Goal: Communication & Community: Answer question/provide support

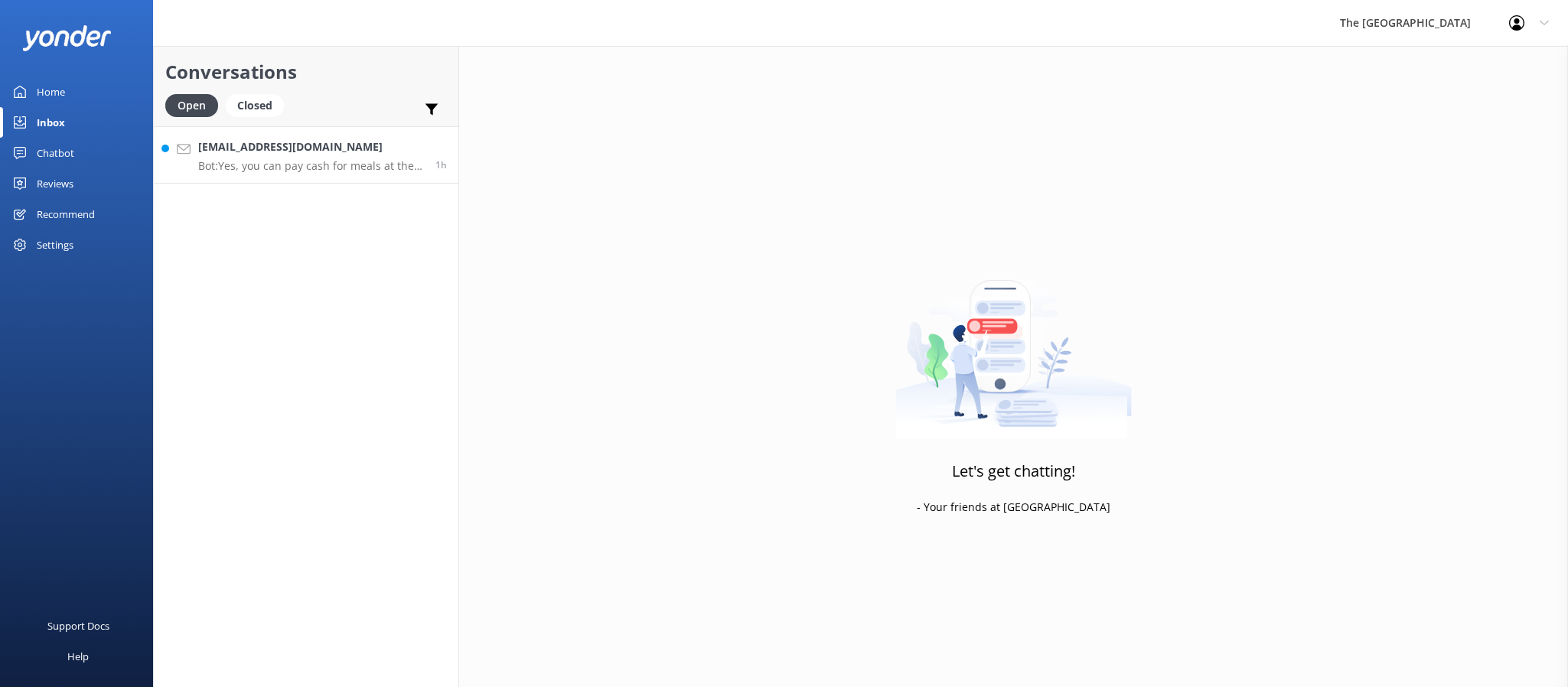
click at [309, 165] on p "Bot: Yes, you can pay cash for meals at the restaurant." at bounding box center [310, 165] width 226 height 13
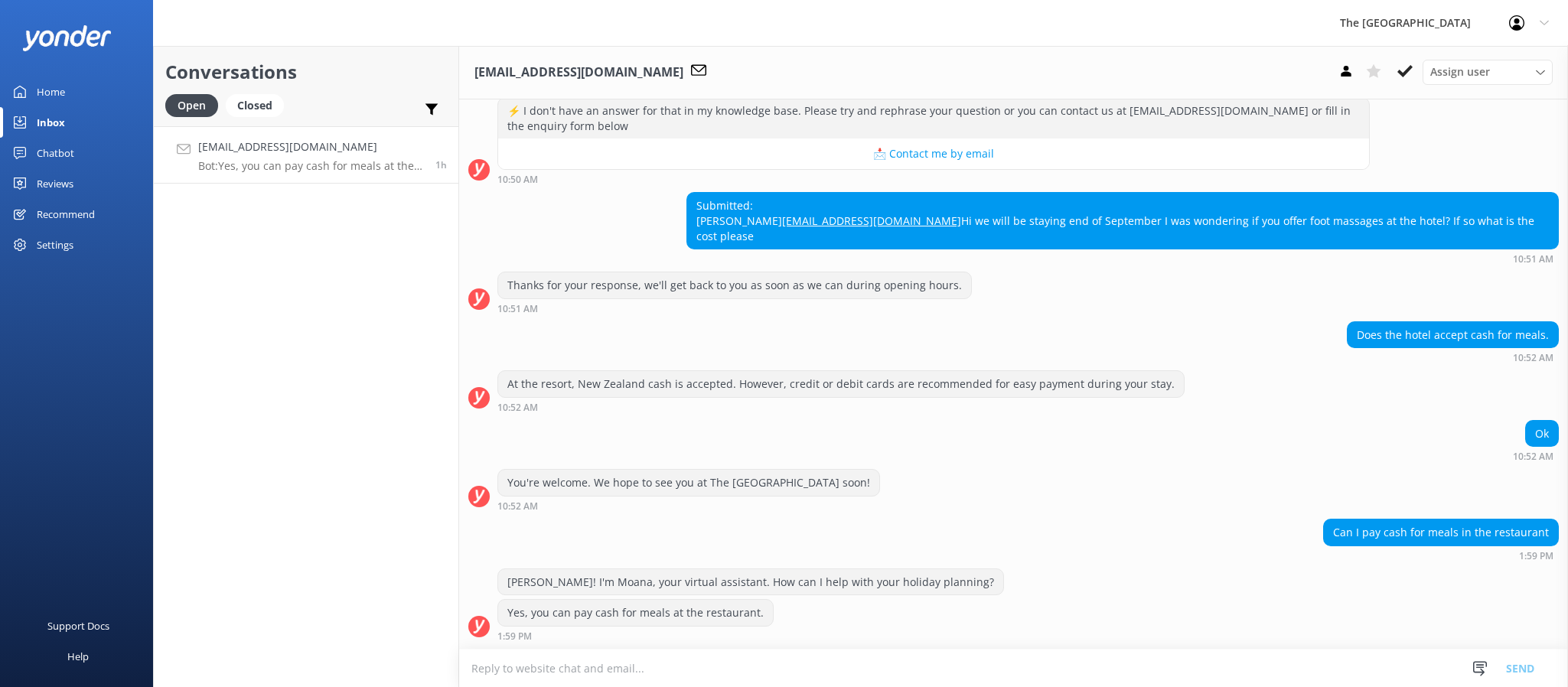
scroll to position [485, 0]
drag, startPoint x: 1073, startPoint y: 216, endPoint x: 917, endPoint y: 218, distance: 156.0
click at [917, 218] on div "Submitted: [PERSON_NAME] [PERSON_NAME][EMAIL_ADDRESS][DOMAIN_NAME] Hi we will b…" at bounding box center [1123, 220] width 871 height 56
copy link "[EMAIL_ADDRESS][DOMAIN_NAME]"
click at [1080, 205] on div "Submitted: [PERSON_NAME] [PERSON_NAME][EMAIL_ADDRESS][DOMAIN_NAME] Hi we will b…" at bounding box center [1123, 220] width 871 height 56
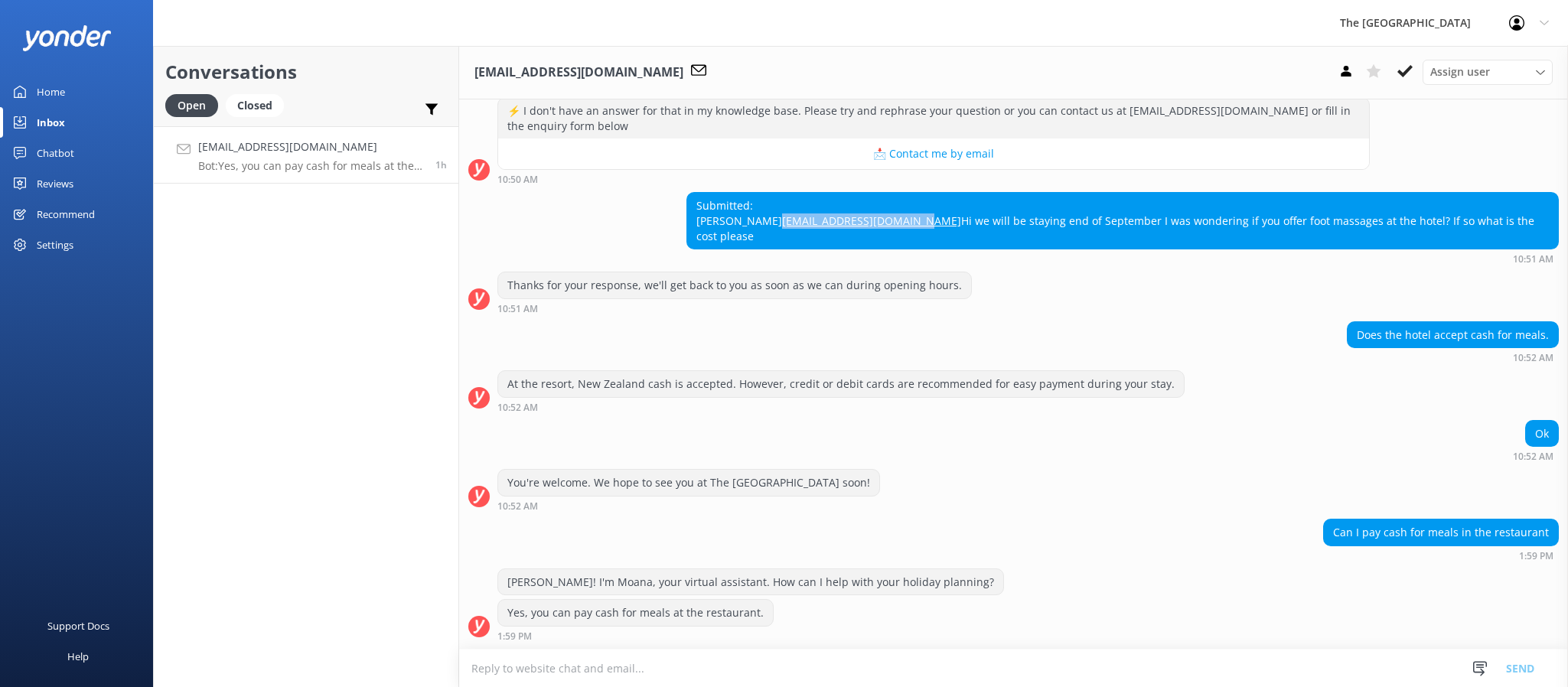
drag, startPoint x: 1034, startPoint y: 217, endPoint x: 883, endPoint y: 213, distance: 151.1
click at [883, 213] on div "Submitted: [PERSON_NAME] [PERSON_NAME][EMAIL_ADDRESS][DOMAIN_NAME] Hi we will b…" at bounding box center [1013, 228] width 1109 height 72
copy link "[EMAIL_ADDRESS][DOMAIN_NAME]"
click at [1075, 205] on div "Submitted: [PERSON_NAME] [PERSON_NAME][EMAIL_ADDRESS][DOMAIN_NAME] Hi we will b…" at bounding box center [1123, 220] width 871 height 56
drag, startPoint x: 997, startPoint y: 223, endPoint x: 910, endPoint y: 216, distance: 87.3
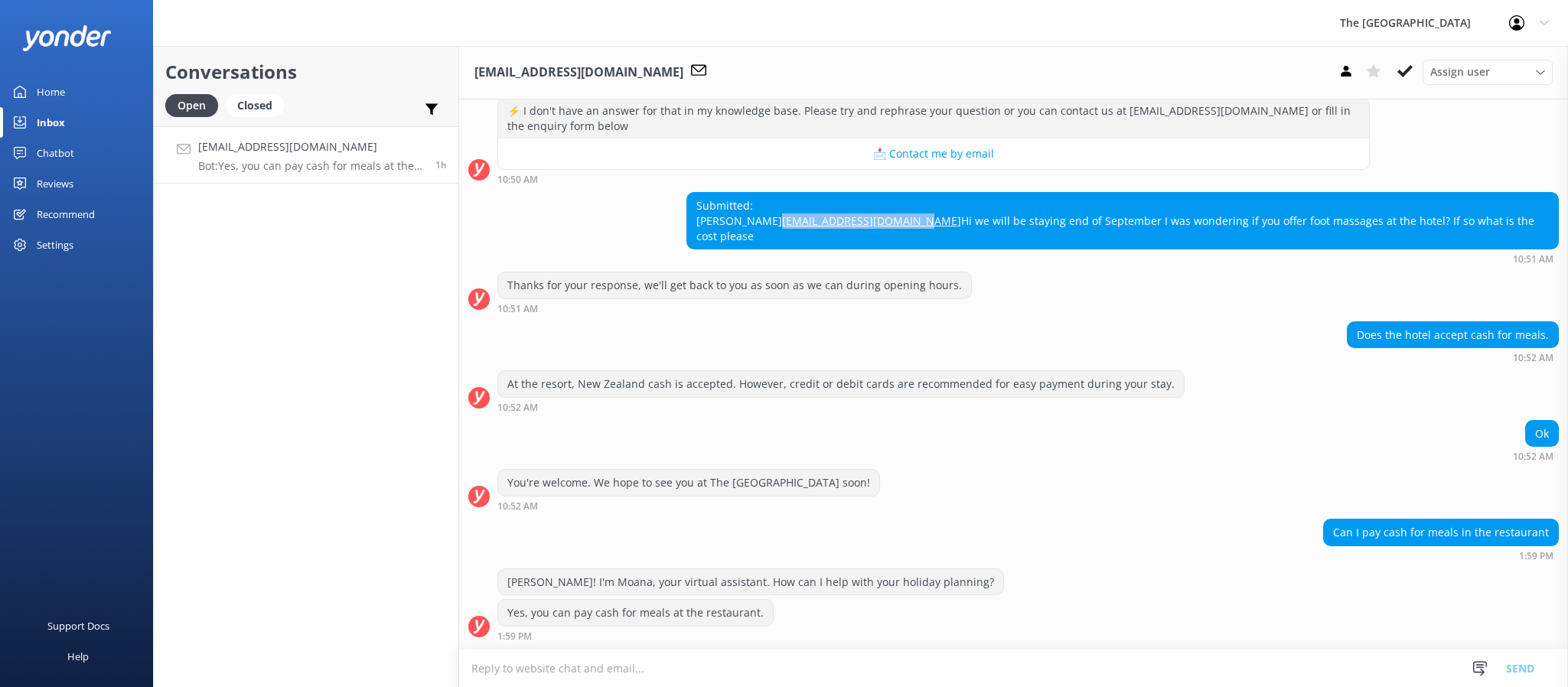
click at [910, 216] on div "Submitted: [PERSON_NAME] [PERSON_NAME][EMAIL_ADDRESS][DOMAIN_NAME] Hi we will b…" at bounding box center [1123, 220] width 871 height 56
copy link "[EMAIL_ADDRESS][DOMAIN_NAME]"
click at [1093, 452] on div "Ok 10:52 AM" at bounding box center [1013, 441] width 1109 height 42
drag, startPoint x: 907, startPoint y: 230, endPoint x: 1535, endPoint y: 236, distance: 628.0
click at [1535, 236] on div "Submitted: [PERSON_NAME] [PERSON_NAME][EMAIL_ADDRESS][DOMAIN_NAME] Hi we will b…" at bounding box center [1013, 228] width 1109 height 72
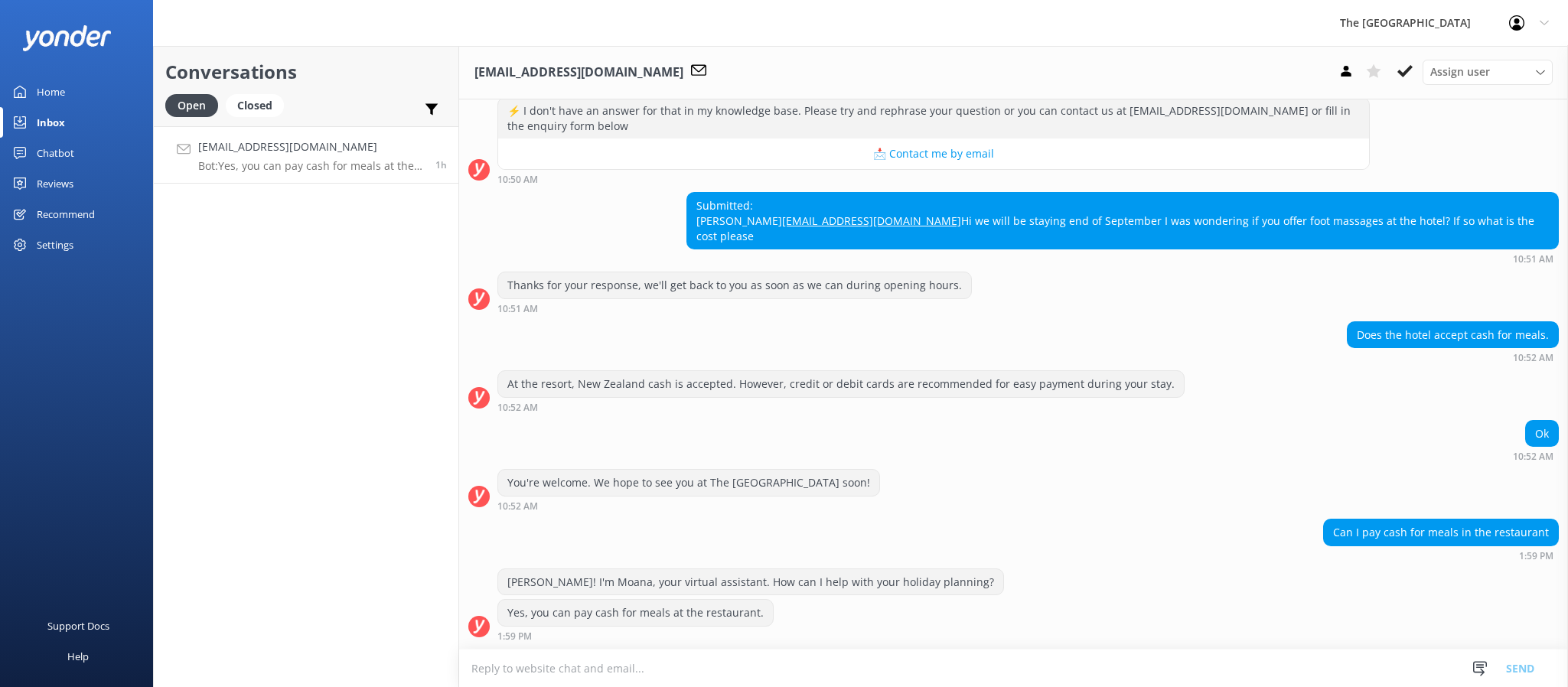
copy div "Hi we will be staying end of September I was wondering if you offer foot massag…"
click at [1142, 437] on div "Ok 10:52 AM" at bounding box center [1013, 441] width 1109 height 42
drag, startPoint x: 1085, startPoint y: 597, endPoint x: 832, endPoint y: 450, distance: 292.6
click at [848, 466] on div "[DATE] [PERSON_NAME]! I'm Moana, your virtual assistant. How can I help with yo…" at bounding box center [1013, 145] width 1109 height 1008
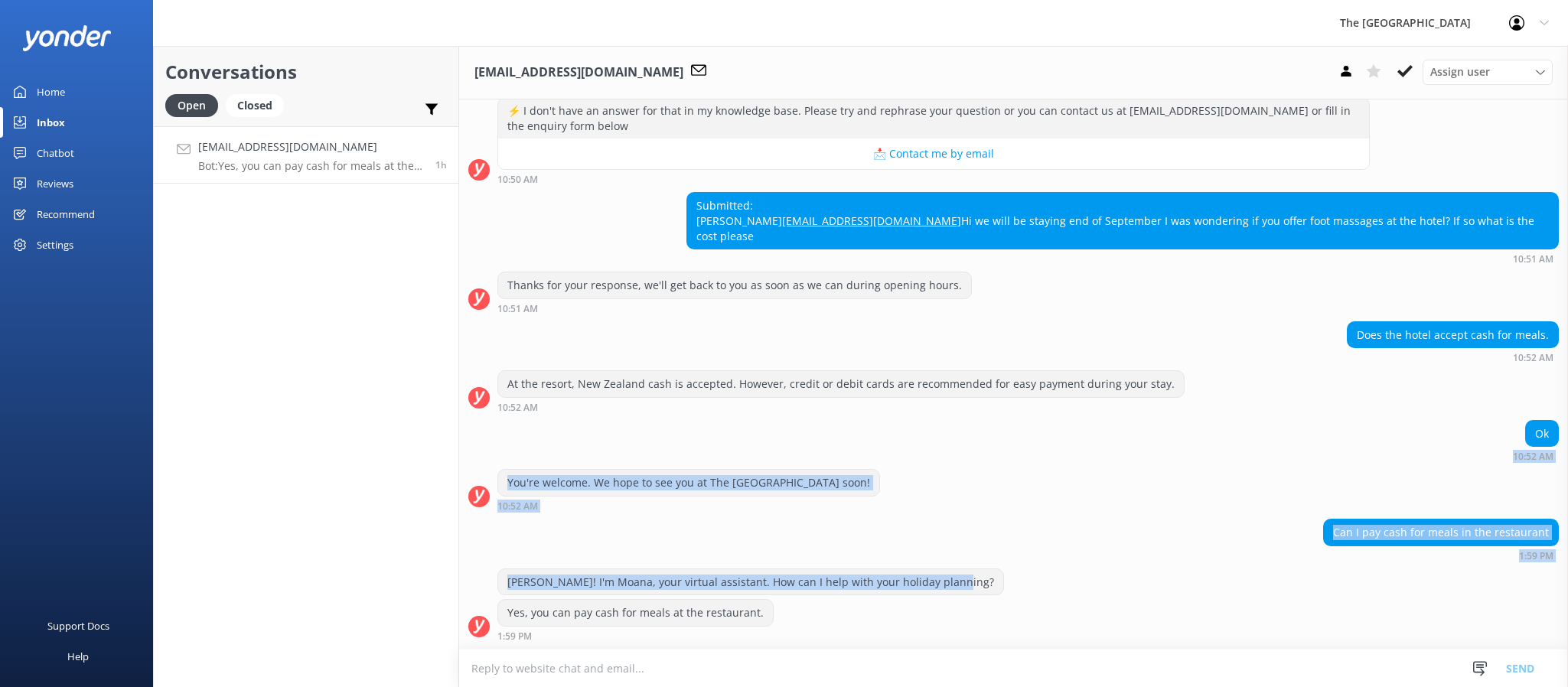
click at [1090, 553] on div "Can I pay cash for meals in the restaurant 1:59 PM" at bounding box center [1013, 540] width 1109 height 42
click at [1151, 590] on div "[PERSON_NAME]! I'm Moana, your virtual assistant. How can I help with your holi…" at bounding box center [1013, 584] width 1109 height 31
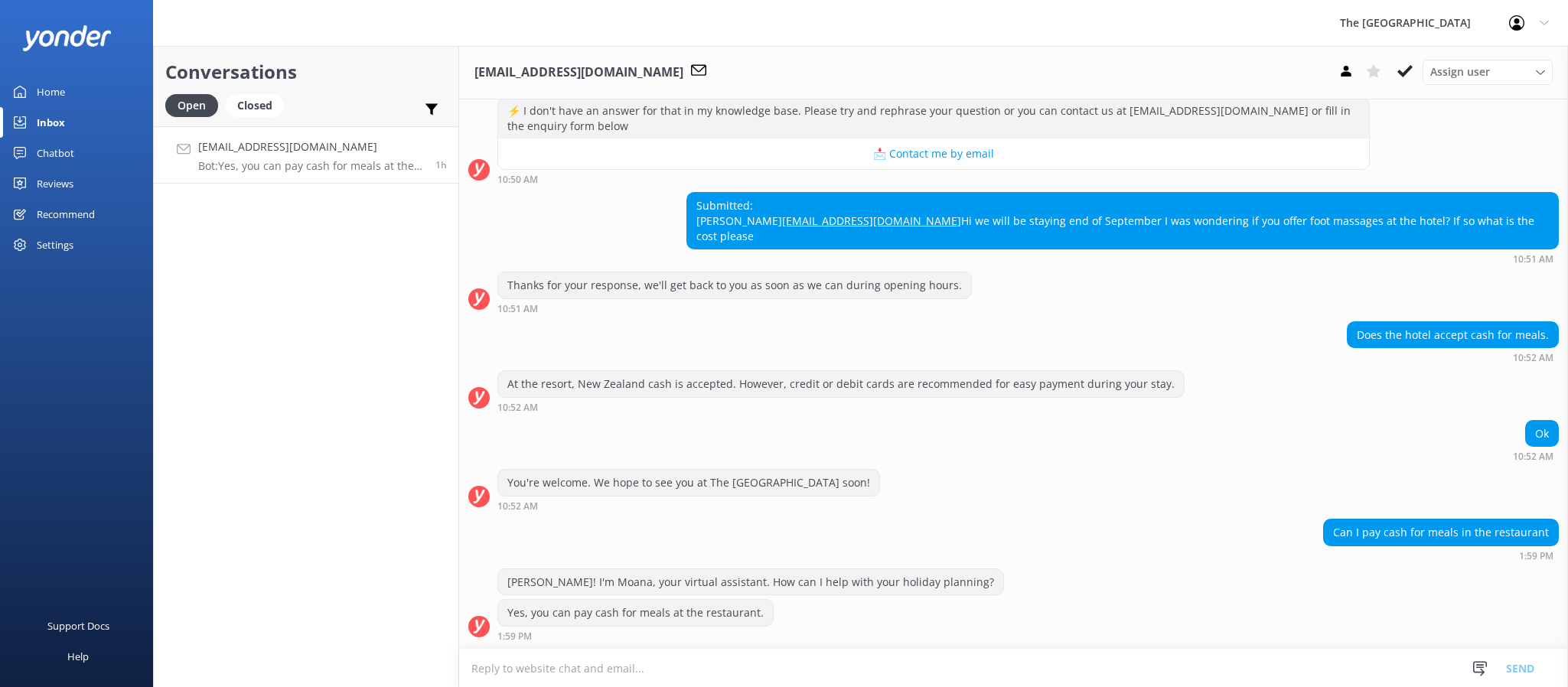
click at [1153, 665] on textarea at bounding box center [1013, 668] width 1109 height 38
click at [1121, 602] on div "Yes, you can pay cash for meals at the restaurant. 1:59 PM" at bounding box center [1013, 620] width 1109 height 42
click at [691, 670] on textarea at bounding box center [1013, 668] width 1109 height 38
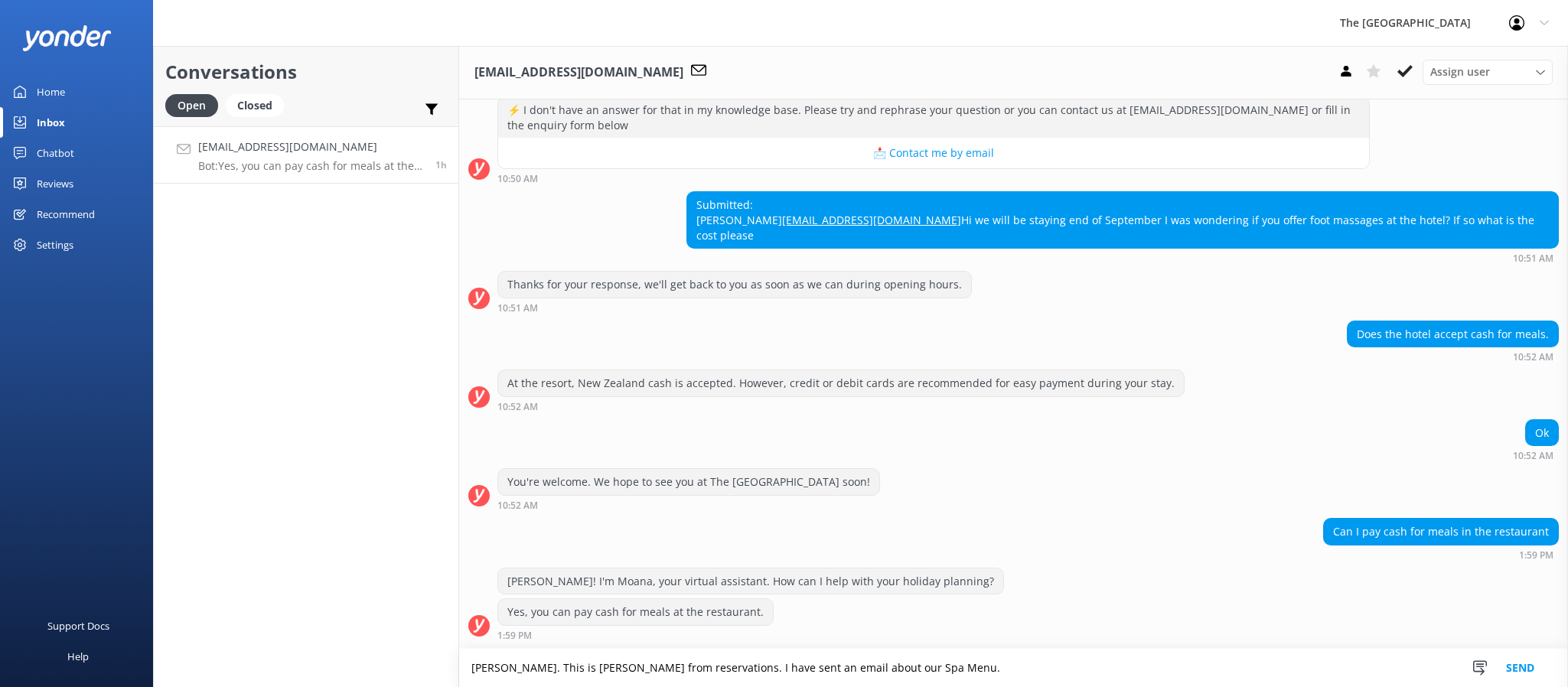
click at [967, 664] on textarea "[PERSON_NAME]. This is [PERSON_NAME] from reservations. I have sent an email ab…" at bounding box center [1013, 668] width 1109 height 39
paste textarea "We look forward to welcoming you at the end of September!"
click at [1312, 668] on textarea "[PERSON_NAME]. This is [PERSON_NAME] from reservations. I have sent an email ab…" at bounding box center [1013, 668] width 1109 height 39
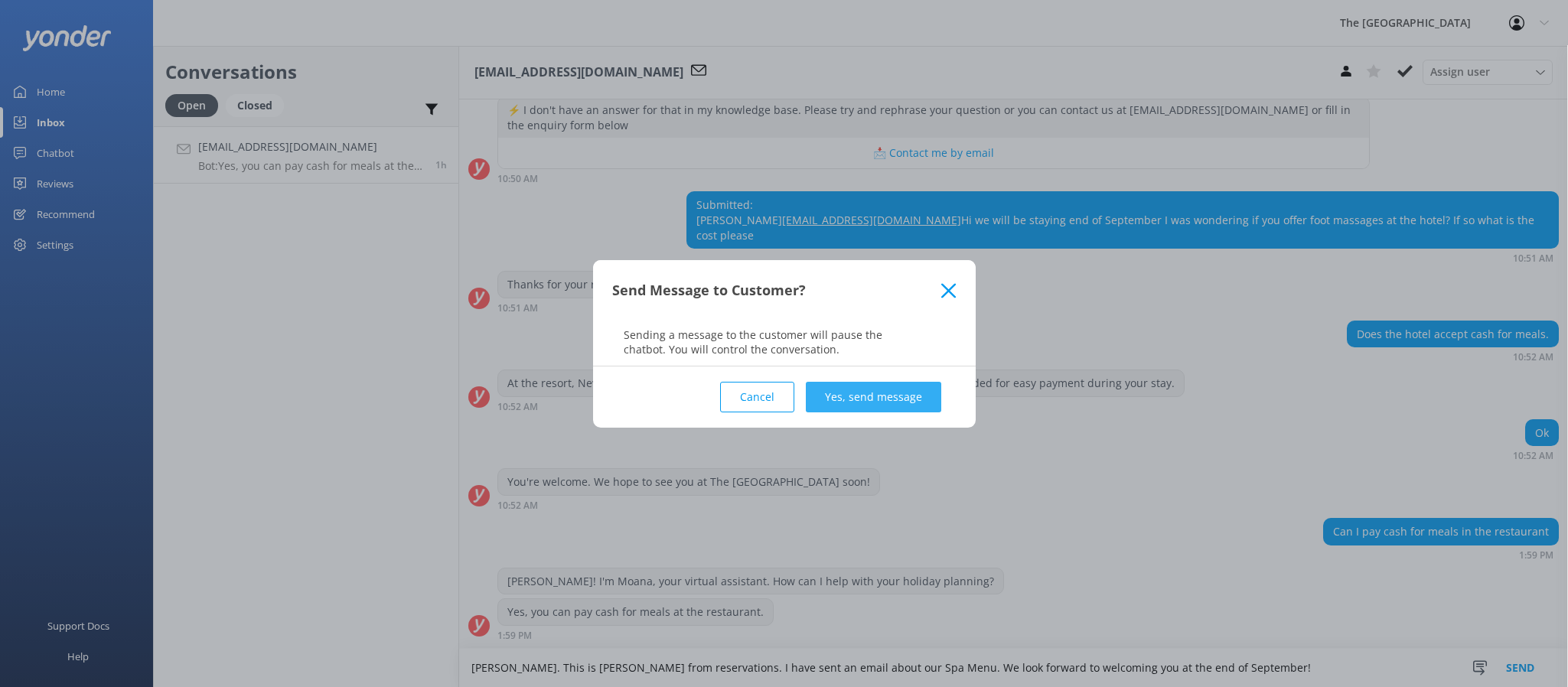
type textarea "[PERSON_NAME]. This is [PERSON_NAME] from reservations. I have sent an email ab…"
click at [884, 402] on button "Yes, send message" at bounding box center [874, 397] width 136 height 31
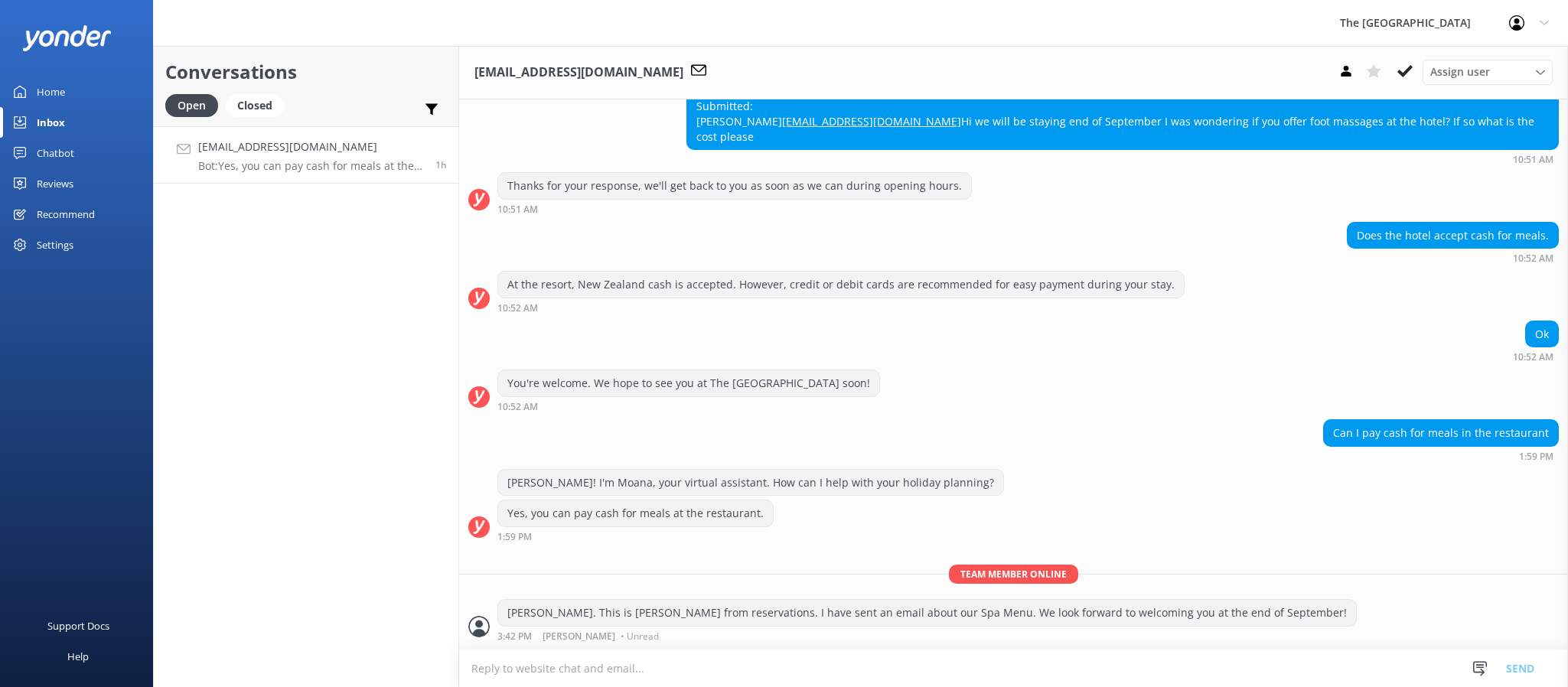
scroll to position [584, 0]
click at [365, 161] on p "Bot: Yes, you can pay cash for meals at the restaurant." at bounding box center [310, 165] width 226 height 13
click at [1411, 72] on icon at bounding box center [1405, 71] width 15 height 15
